Goal: Information Seeking & Learning: Compare options

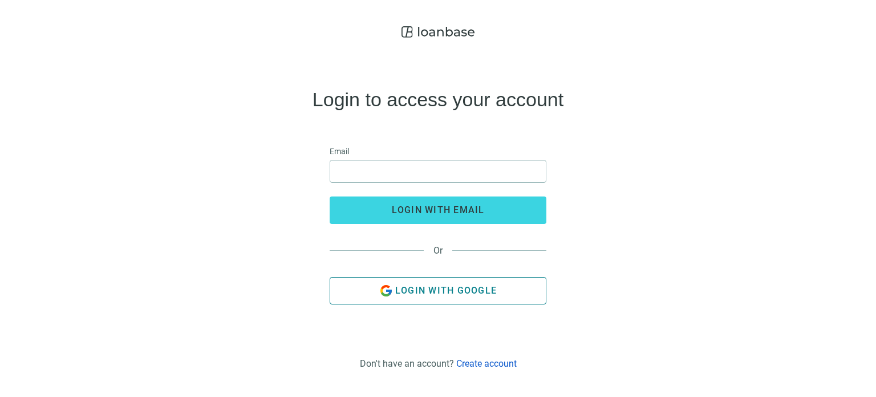
click at [427, 285] on span "Login with Google" at bounding box center [446, 290] width 102 height 11
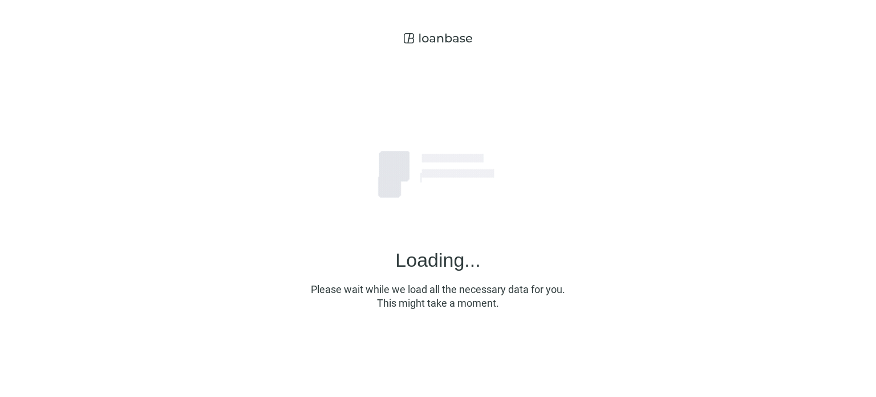
click at [798, 136] on div "Loading... Please wait while we load all the necessary data for you. This might…" at bounding box center [438, 193] width 876 height 387
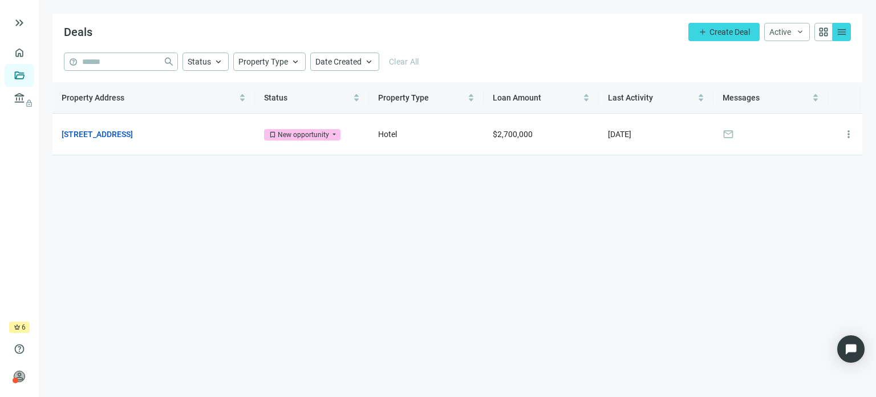
click at [822, 72] on div "help close Status keyboard_arrow_up Property Type keyboard_arrow_up Date Create…" at bounding box center [457, 67] width 810 height 30
click at [564, 12] on main "Deals add Create Deal Active keyboard_arrow_down grid_view menu help close Stat…" at bounding box center [458, 198] width 838 height 397
click at [104, 137] on link "[STREET_ADDRESS]" at bounding box center [97, 134] width 71 height 13
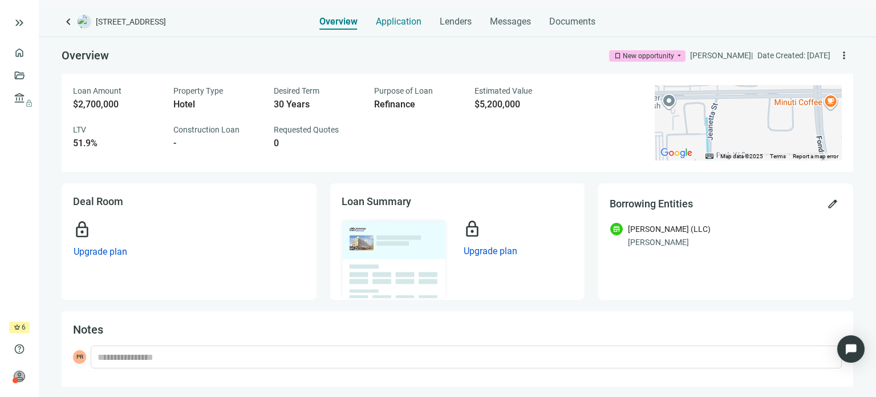
click at [402, 17] on span "Application" at bounding box center [399, 21] width 46 height 11
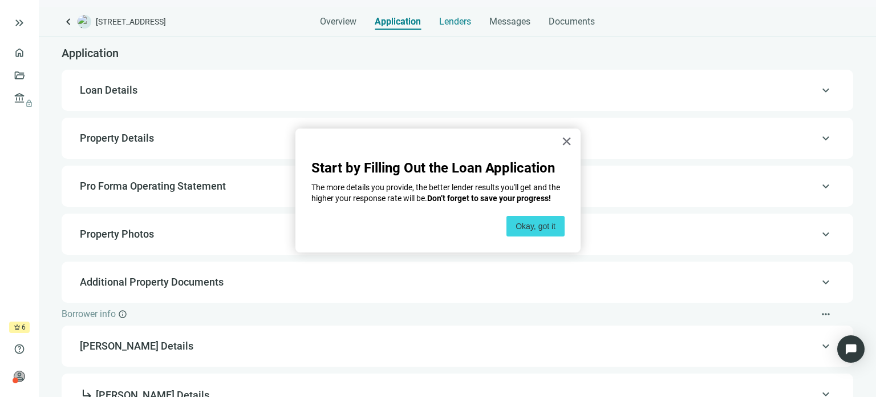
click at [468, 19] on span "Lenders" at bounding box center [455, 21] width 32 height 11
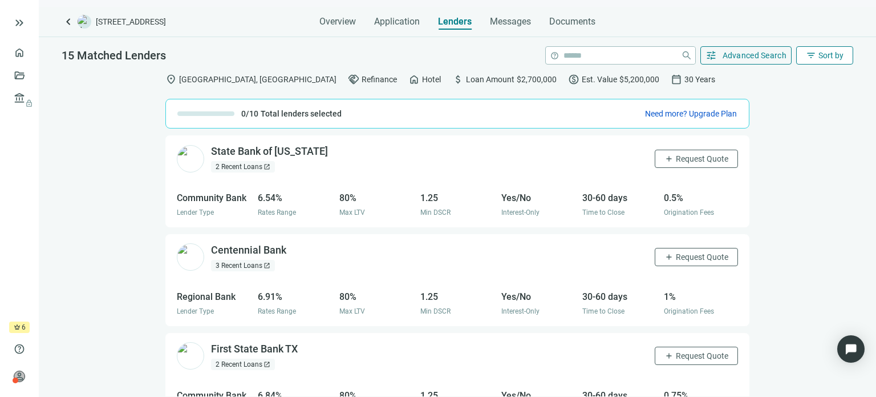
click at [819, 52] on span "Sort by" at bounding box center [831, 55] width 25 height 9
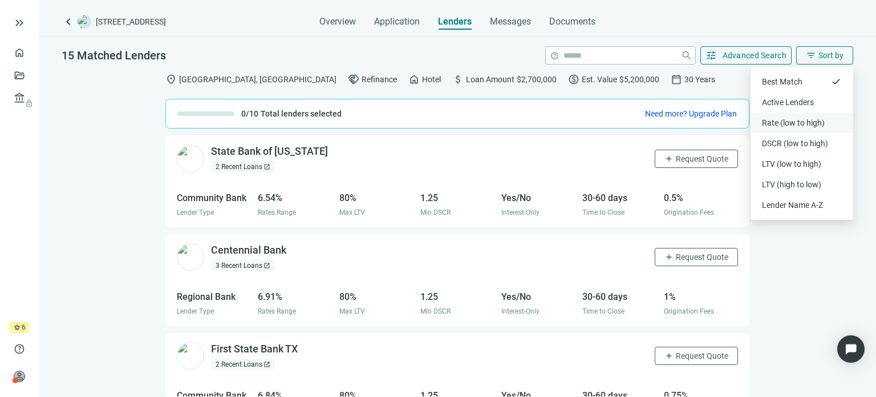
click at [799, 122] on div "Rate (low to high)" at bounding box center [802, 122] width 80 height 11
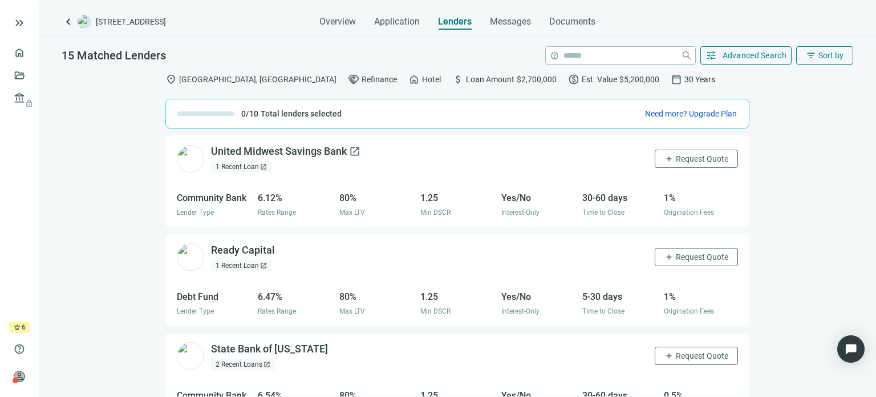
click at [292, 151] on div "United Midwest Savings Bank open_in_new" at bounding box center [285, 151] width 149 height 14
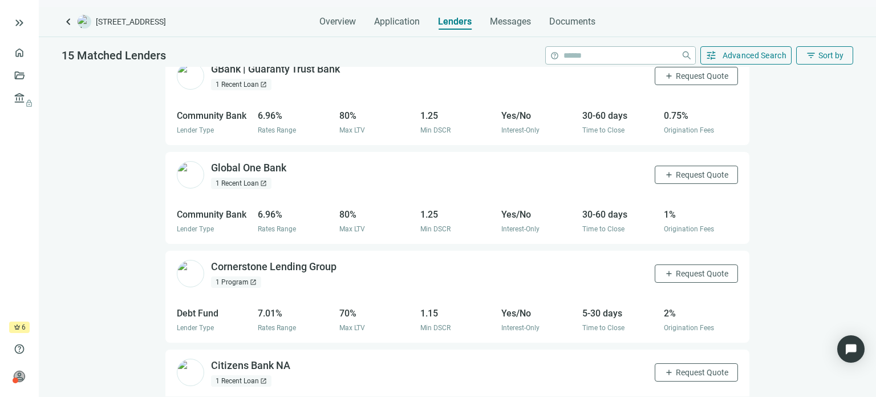
scroll to position [28, 0]
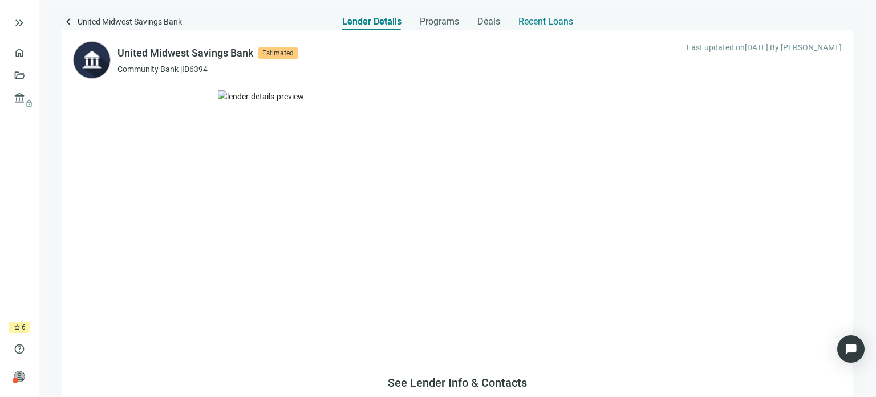
click at [550, 25] on span "Recent Loans" at bounding box center [546, 21] width 55 height 11
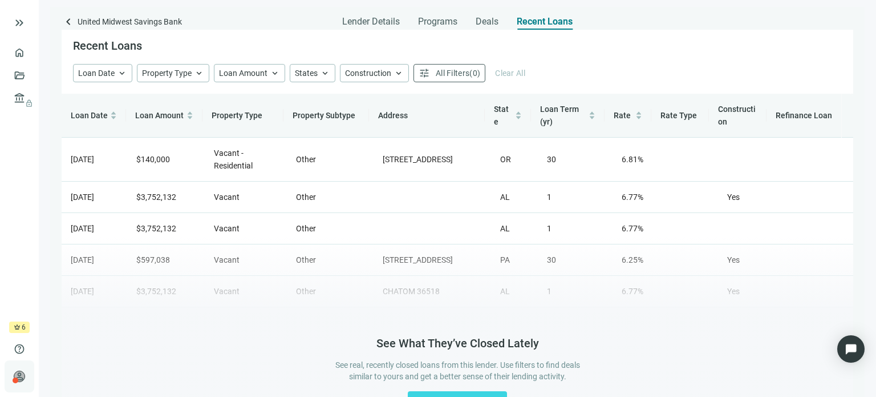
click at [14, 378] on div at bounding box center [16, 380] width 6 height 6
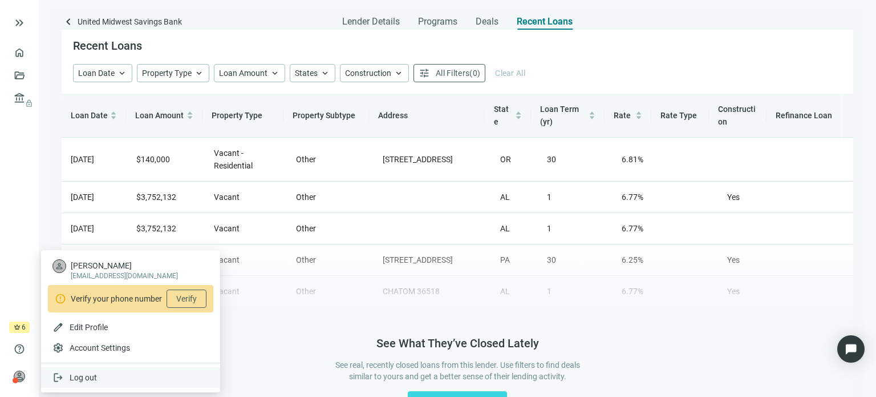
click at [94, 379] on span "Log out" at bounding box center [83, 377] width 27 height 9
